Goal: Information Seeking & Learning: Check status

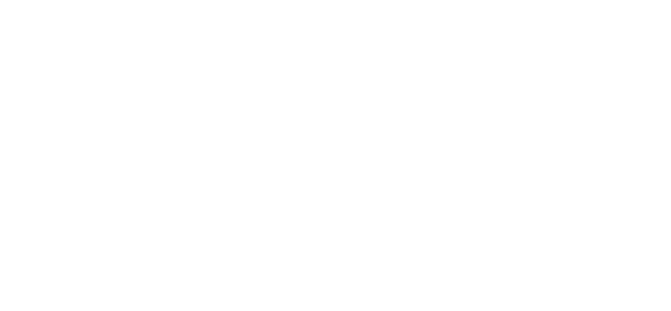
click at [272, 4] on html at bounding box center [335, 2] width 671 height 4
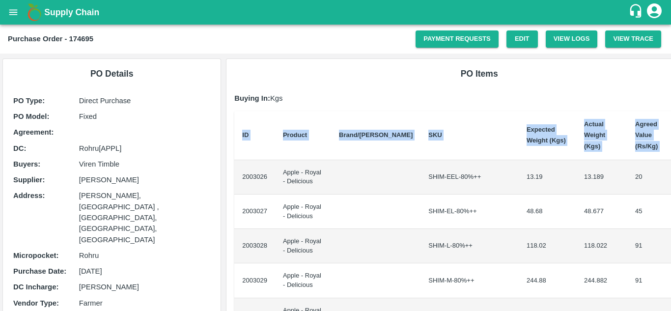
scroll to position [0, 21]
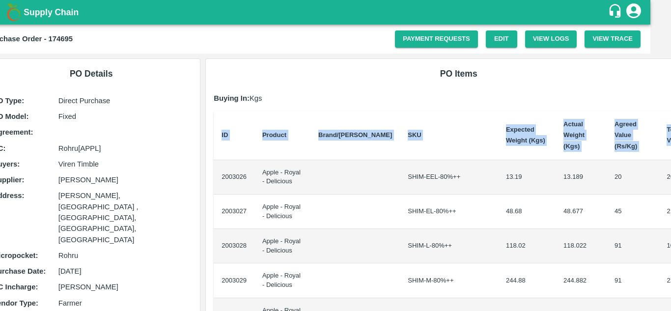
drag, startPoint x: 240, startPoint y: 162, endPoint x: 670, endPoint y: 190, distance: 431.5
click at [670, 190] on div "Supply Chain Purchase Order - 174695 Payment Requests Edit View Logs View Trace…" at bounding box center [335, 155] width 671 height 311
copy thead "ID Product Brand/[PERSON_NAME] Expected Weight (Kgs) Actual Weight (Kgs) Agreed…"
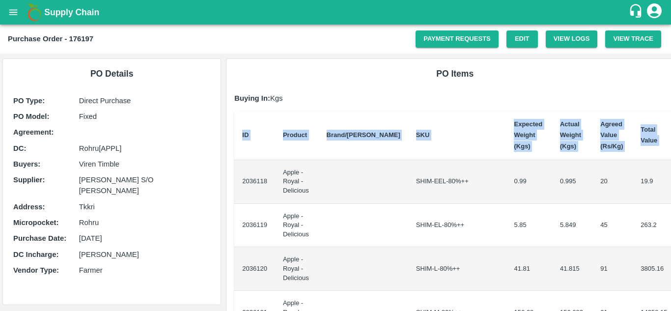
drag, startPoint x: 240, startPoint y: 175, endPoint x: 670, endPoint y: 205, distance: 431.7
click at [670, 205] on div "Supply Chain Purchase Order - 176197 Payment Requests Edit View Logs View Trace…" at bounding box center [335, 155] width 671 height 311
copy thead "ID Product Brand/[PERSON_NAME] Expected Weight (Kgs) Actual Weight (Kgs) Agreed…"
drag, startPoint x: 235, startPoint y: 176, endPoint x: 670, endPoint y: 237, distance: 439.4
click at [670, 237] on div "Supply Chain Purchase Order - 178442 Payment Requests Edit View Logs View Trace…" at bounding box center [335, 155] width 671 height 311
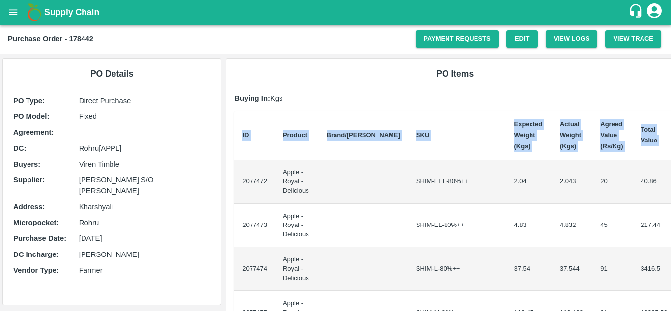
copy thead "ID Product Brand/[PERSON_NAME] Expected Weight (Kgs) Actual Weight (Kgs) Agreed…"
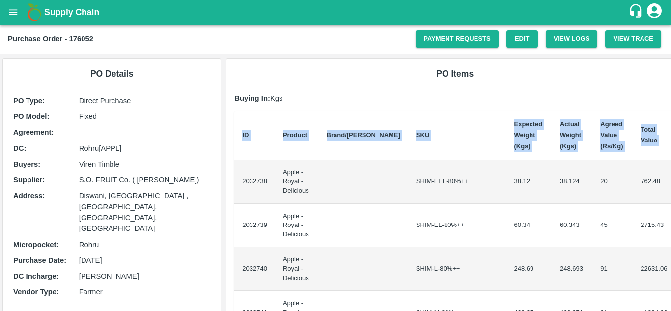
drag, startPoint x: 240, startPoint y: 178, endPoint x: 670, endPoint y: 232, distance: 434.1
click at [670, 232] on div "Supply Chain Purchase Order - 176052 Payment Requests Edit View Logs View Trace…" at bounding box center [335, 155] width 671 height 311
copy thead "ID Product Brand/[PERSON_NAME] Expected Weight (Kgs) Actual Weight (Kgs) Agreed…"
drag, startPoint x: 238, startPoint y: 173, endPoint x: 670, endPoint y: 222, distance: 434.8
click at [670, 222] on div "Supply Chain Purchase Order - 176967 Payment Requests Edit View Logs View Trace…" at bounding box center [335, 155] width 671 height 311
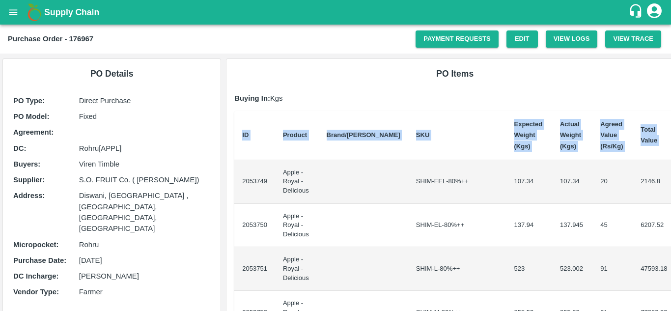
copy thead "ID Product Brand/[PERSON_NAME] Expected Weight (Kgs) Actual Weight (Kgs) Agreed…"
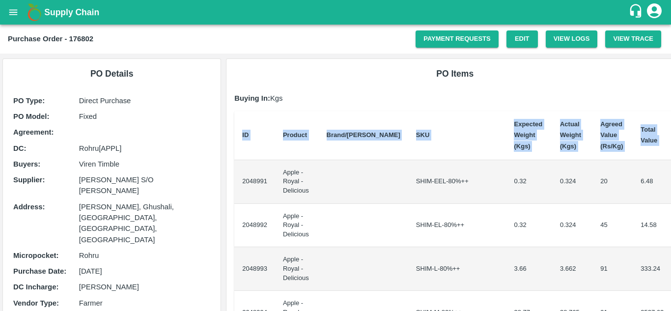
drag, startPoint x: 239, startPoint y: 164, endPoint x: 670, endPoint y: 214, distance: 434.4
click at [670, 214] on div "Supply Chain Purchase Order - 176802 Payment Requests Edit View Logs View Trace…" at bounding box center [335, 155] width 671 height 311
copy thead "ID Product Brand/[PERSON_NAME] Expected Weight (Kgs) Actual Weight (Kgs) Agreed…"
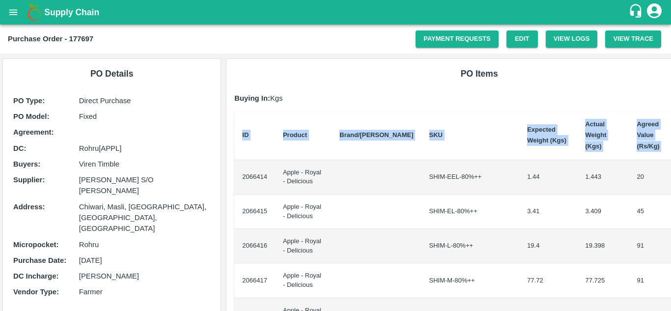
scroll to position [0, 21]
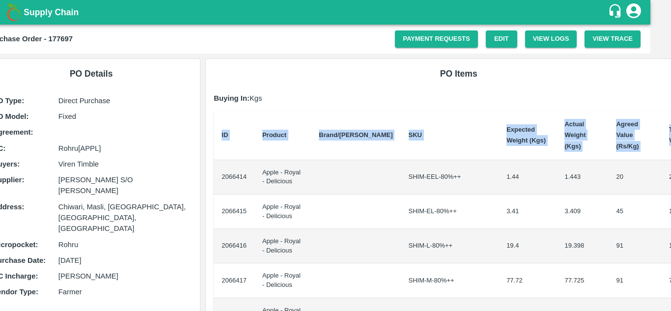
drag, startPoint x: 239, startPoint y: 166, endPoint x: 670, endPoint y: 214, distance: 433.7
click at [670, 214] on div "Supply Chain Purchase Order - 177697 Payment Requests Edit View Logs View Trace…" at bounding box center [335, 155] width 671 height 311
copy thead "ID Product Brand/[PERSON_NAME] Expected Weight (Kgs) Actual Weight (Kgs) Agreed…"
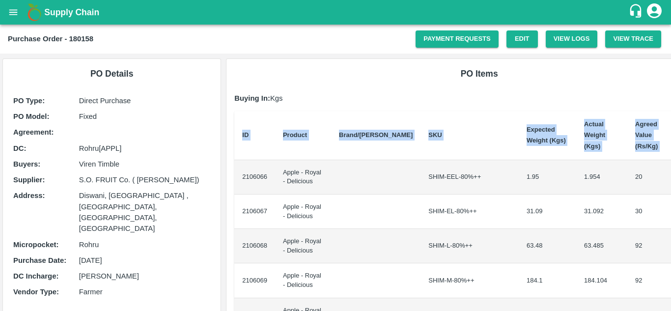
scroll to position [0, 21]
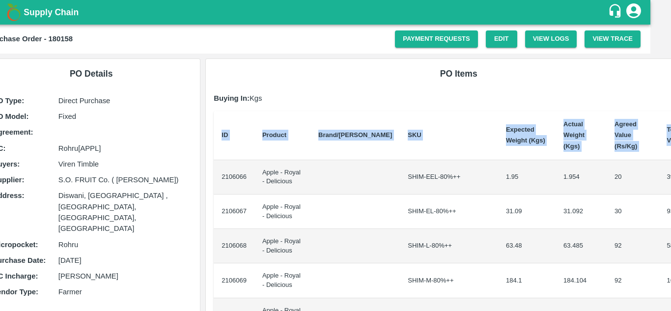
drag, startPoint x: 238, startPoint y: 166, endPoint x: 670, endPoint y: 221, distance: 435.6
click at [670, 221] on div "Supply Chain Purchase Order - 180158 Payment Requests Edit View Logs View Trace…" at bounding box center [335, 155] width 671 height 311
copy thead "ID Product Brand/[PERSON_NAME] Expected Weight (Kgs) Actual Weight (Kgs) Agreed…"
